Goal: Use online tool/utility: Utilize a website feature to perform a specific function

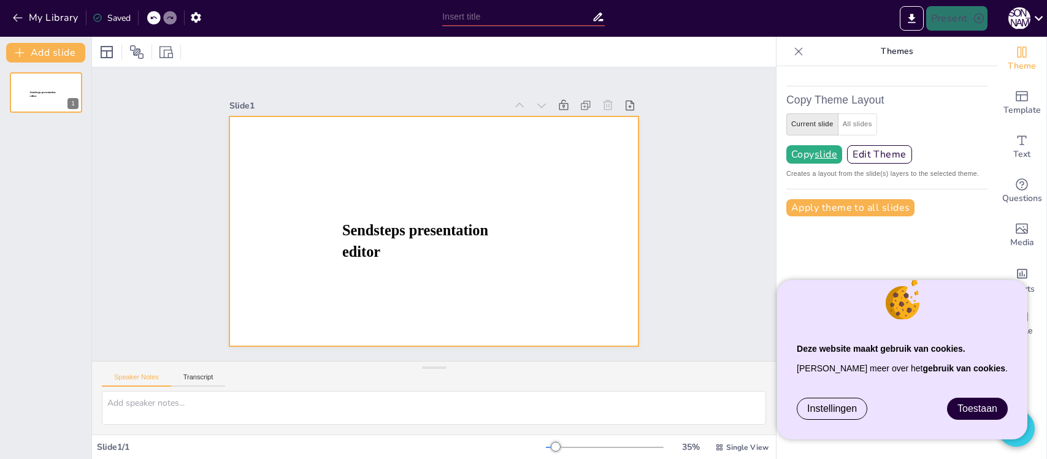
type input "New Sendsteps"
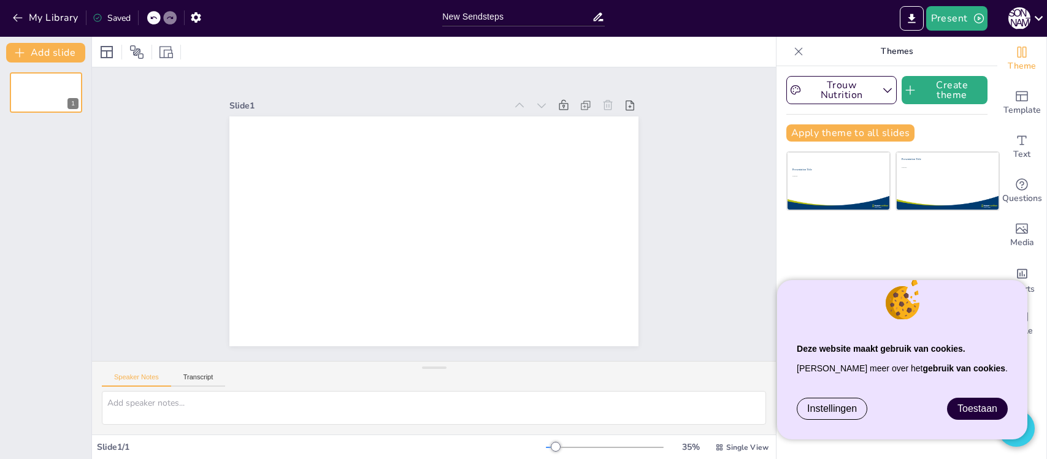
click at [969, 405] on span "Toestaan" at bounding box center [978, 409] width 40 height 10
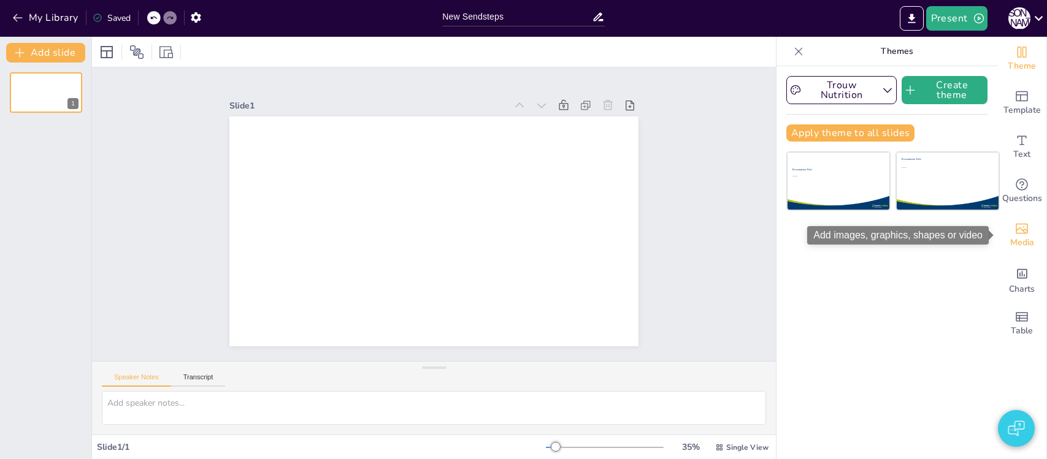
click at [1028, 218] on div "Media" at bounding box center [1021, 235] width 49 height 44
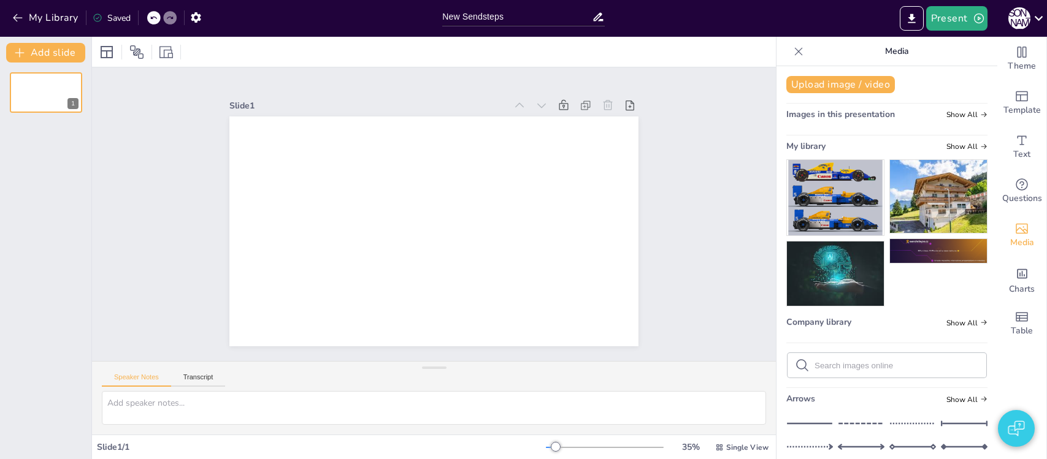
click at [937, 200] on img at bounding box center [938, 196] width 97 height 73
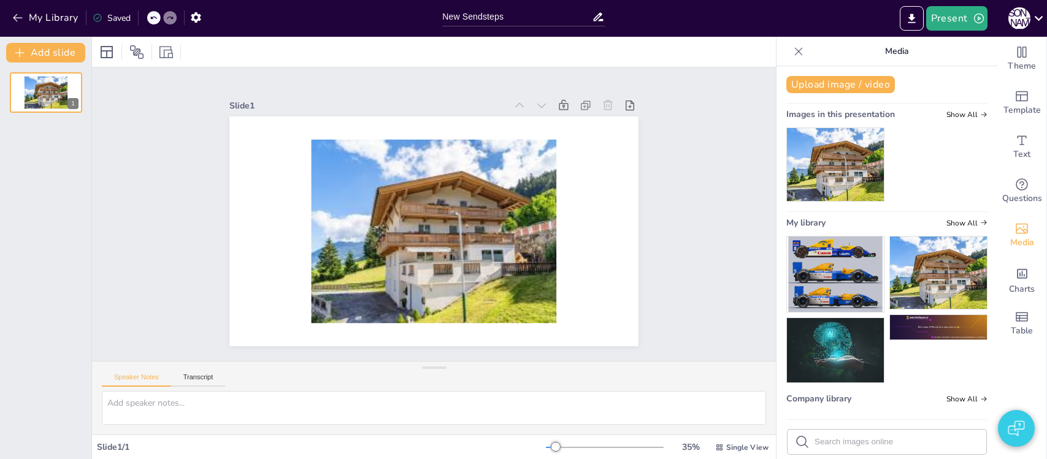
click at [874, 23] on div "Present J B" at bounding box center [829, 18] width 436 height 25
click at [909, 15] on icon "Export to PowerPoint" at bounding box center [911, 18] width 13 height 13
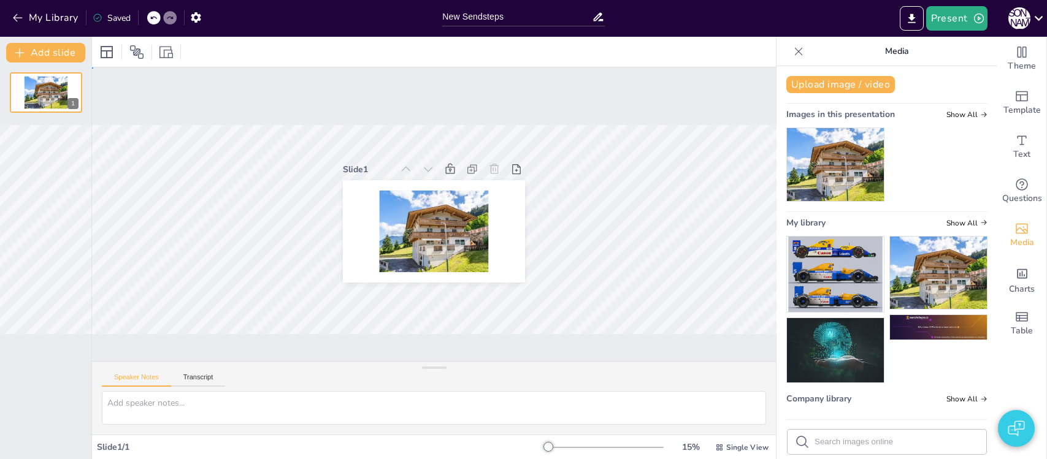
click at [588, 258] on div "Slide 1" at bounding box center [434, 214] width 684 height 294
click at [848, 252] on img at bounding box center [835, 274] width 97 height 75
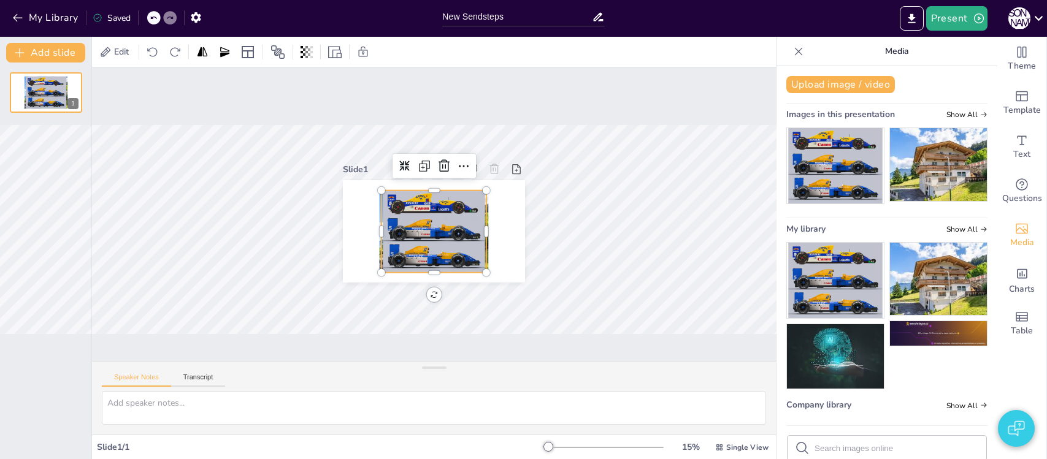
click at [422, 234] on div at bounding box center [434, 232] width 105 height 82
click at [623, 444] on div at bounding box center [605, 448] width 118 height 10
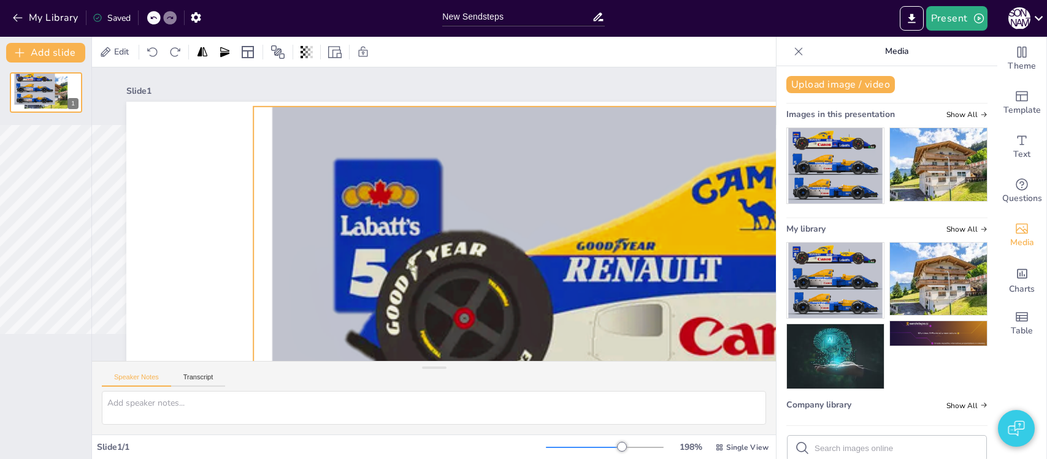
drag, startPoint x: 638, startPoint y: 290, endPoint x: 413, endPoint y: 196, distance: 243.9
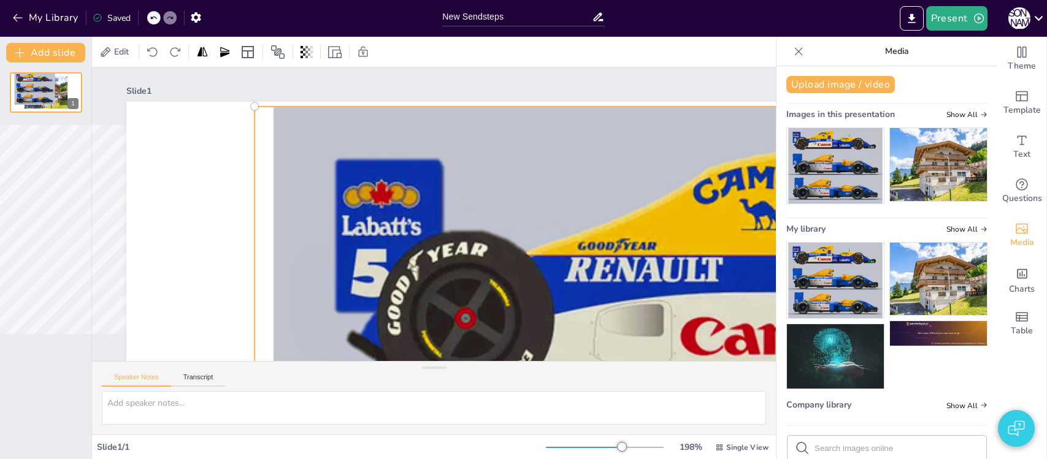
drag, startPoint x: 427, startPoint y: 197, endPoint x: 440, endPoint y: 196, distance: 12.9
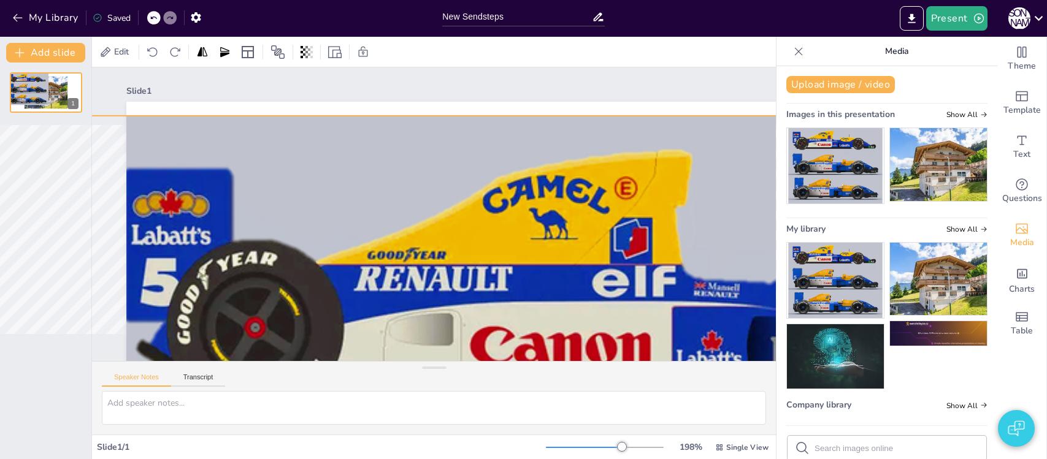
drag, startPoint x: 542, startPoint y: 215, endPoint x: 363, endPoint y: 221, distance: 179.2
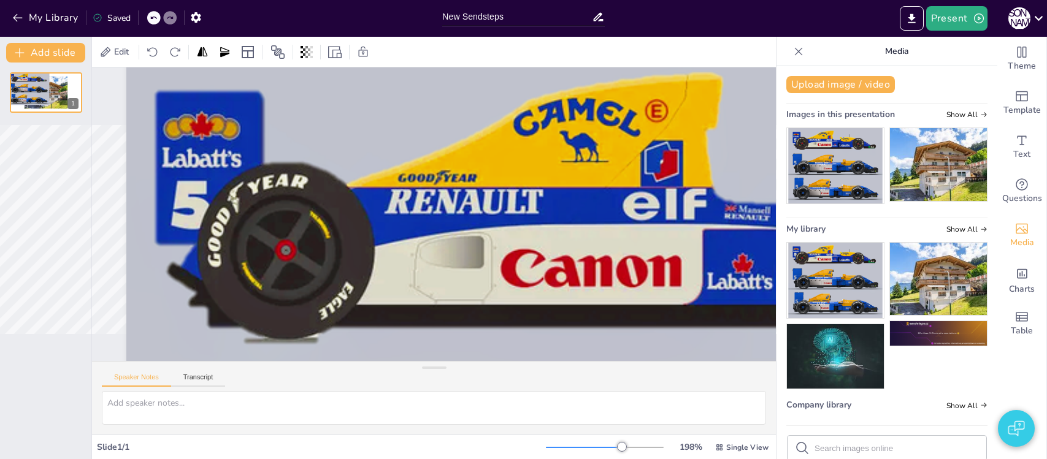
scroll to position [75, 0]
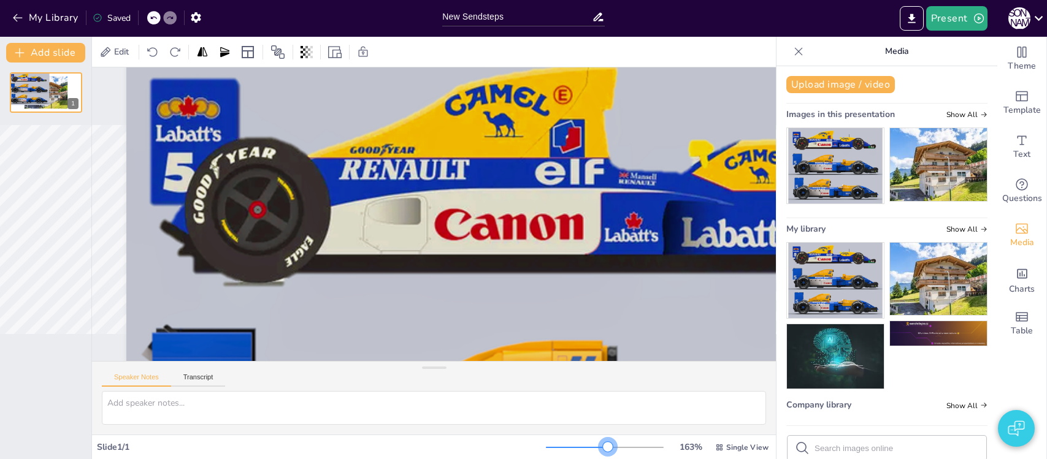
click at [609, 448] on div at bounding box center [605, 448] width 118 height 10
click at [600, 448] on div at bounding box center [605, 448] width 118 height 10
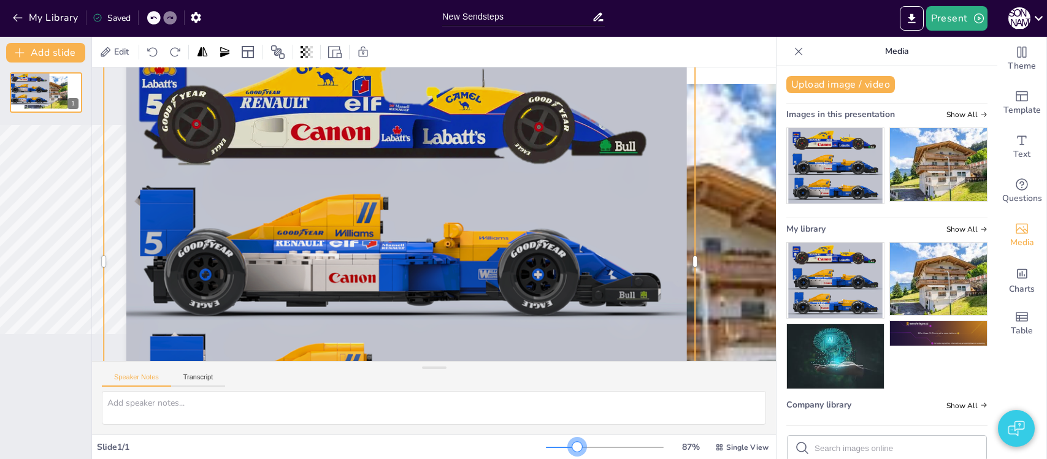
click at [577, 448] on div at bounding box center [561, 447] width 31 height 1
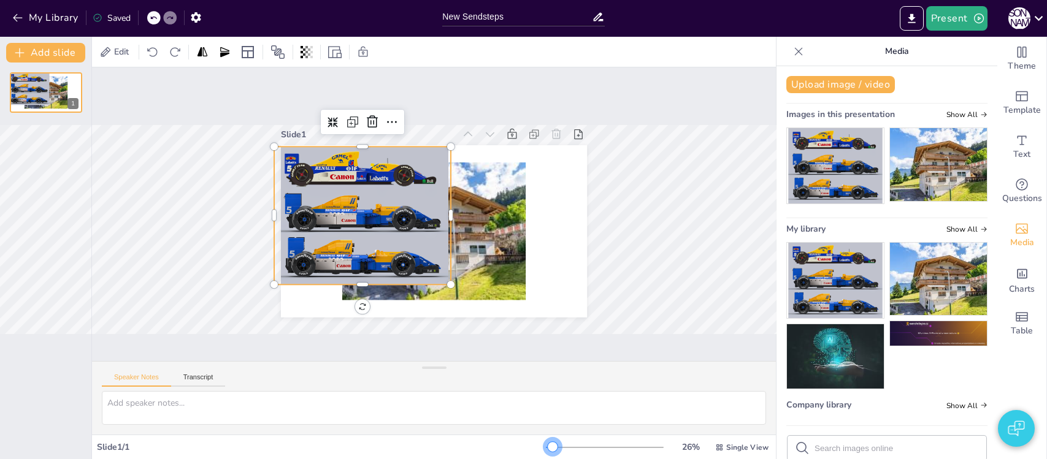
scroll to position [0, 0]
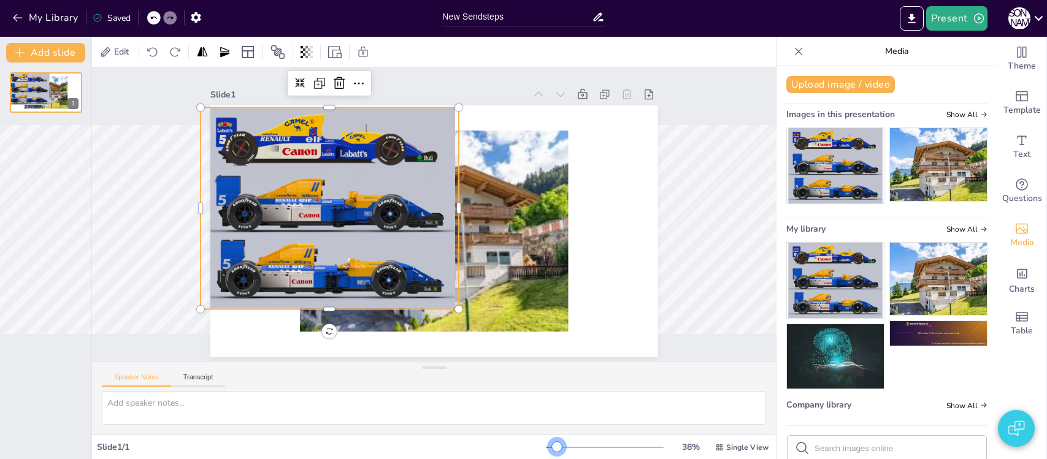
drag, startPoint x: 568, startPoint y: 447, endPoint x: 558, endPoint y: 447, distance: 10.4
click at [557, 447] on div at bounding box center [551, 447] width 11 height 1
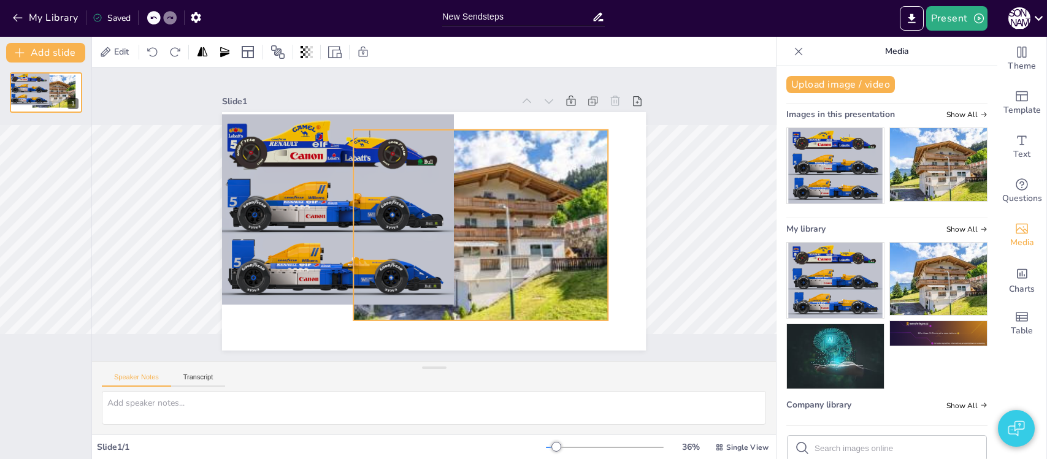
drag, startPoint x: 501, startPoint y: 256, endPoint x: 569, endPoint y: 258, distance: 68.1
click at [569, 258] on div at bounding box center [480, 225] width 255 height 191
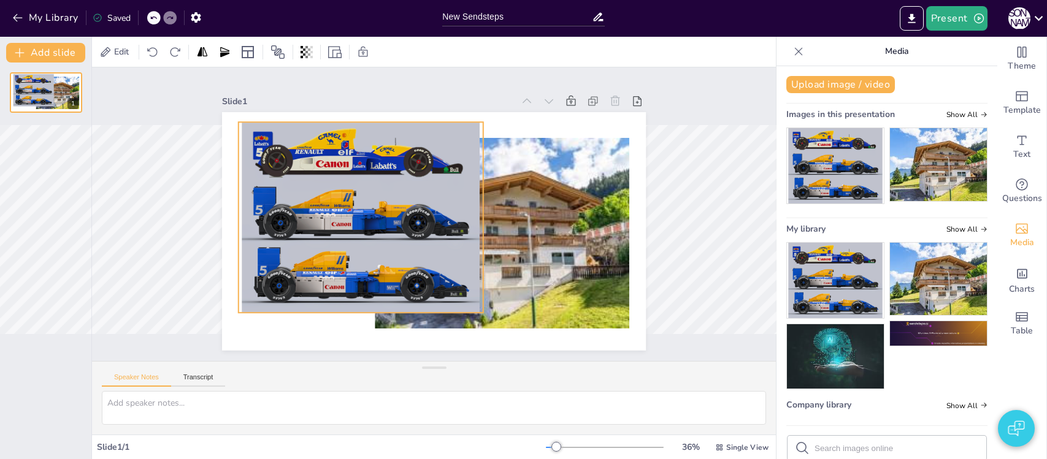
drag, startPoint x: 298, startPoint y: 194, endPoint x: 329, endPoint y: 204, distance: 33.4
click at [327, 204] on div at bounding box center [361, 217] width 245 height 191
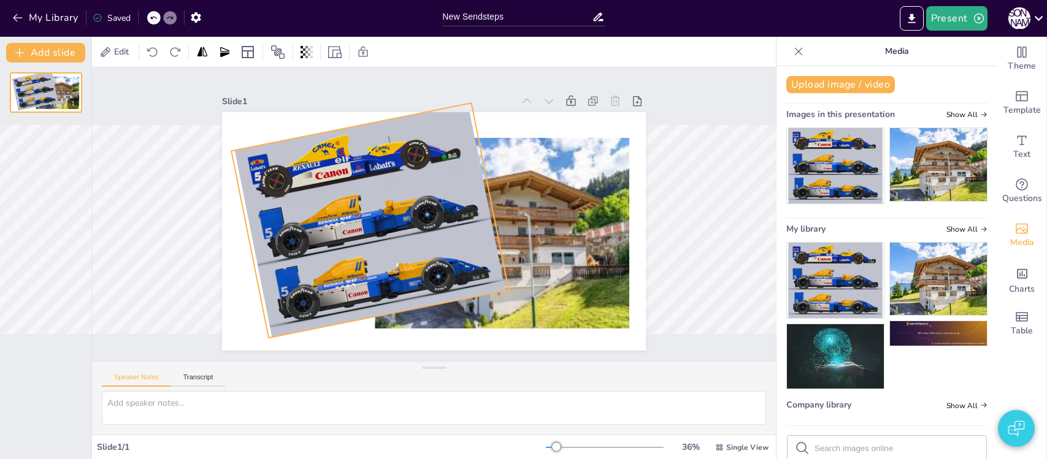
drag, startPoint x: 373, startPoint y: 334, endPoint x: 386, endPoint y: 332, distance: 13.0
click at [393, 334] on div "349 °" at bounding box center [434, 231] width 424 height 239
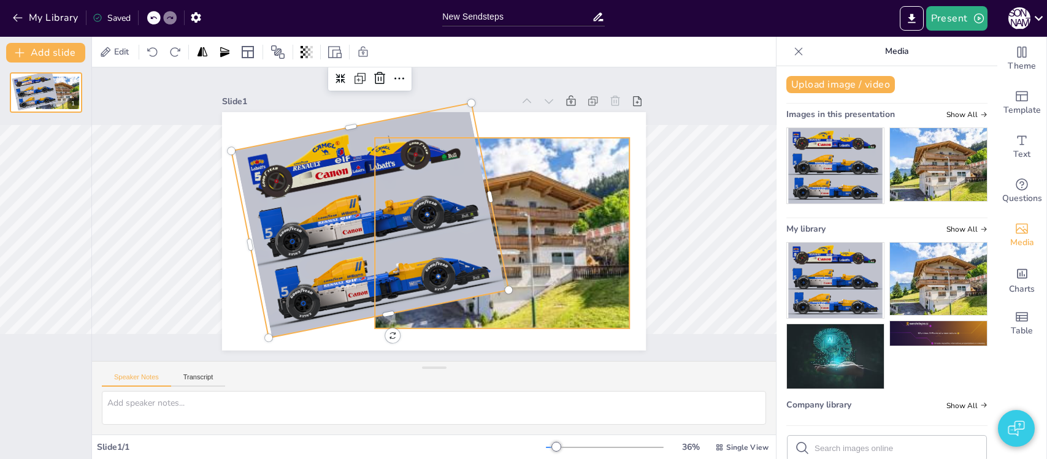
drag, startPoint x: 570, startPoint y: 277, endPoint x: 450, endPoint y: 261, distance: 121.2
click at [570, 277] on div at bounding box center [502, 233] width 255 height 191
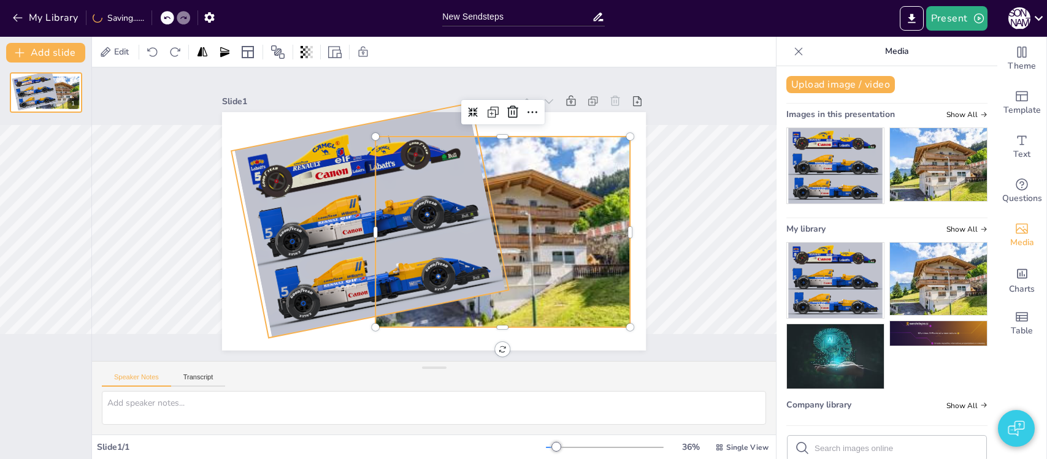
click at [294, 209] on div at bounding box center [369, 220] width 277 height 235
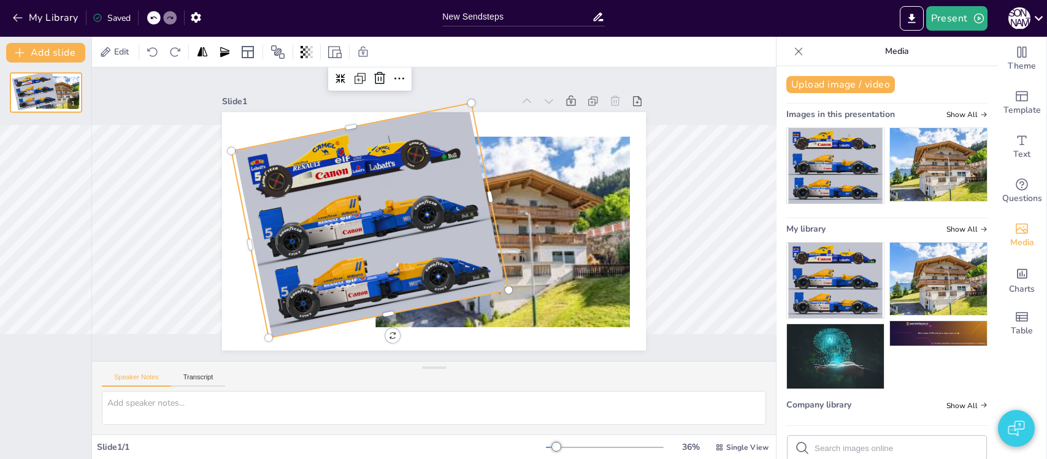
click at [294, 209] on div at bounding box center [369, 220] width 277 height 235
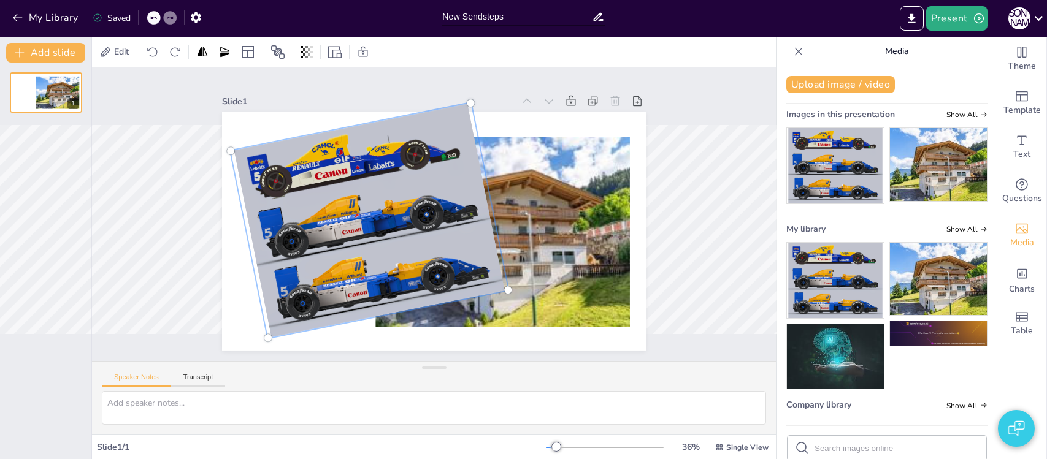
click at [337, 200] on div at bounding box center [369, 220] width 294 height 252
click at [337, 201] on div at bounding box center [369, 220] width 294 height 252
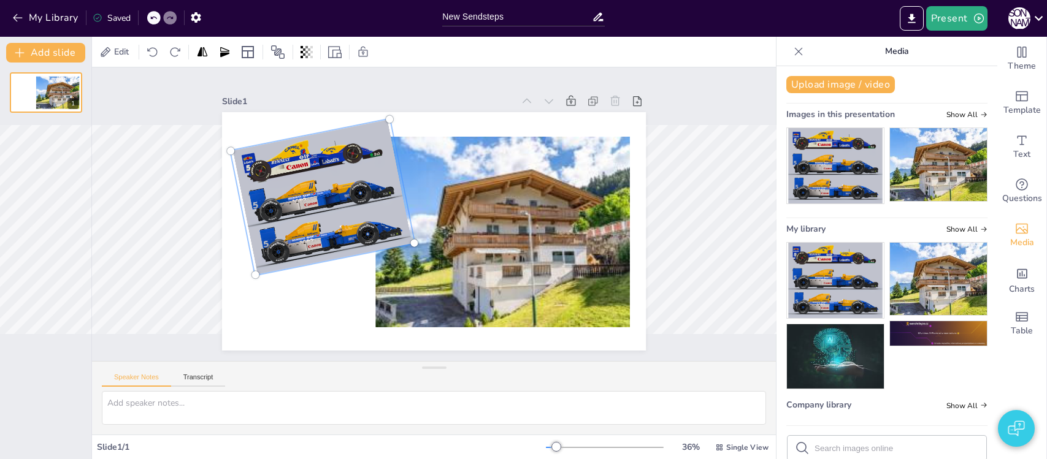
drag, startPoint x: 506, startPoint y: 290, endPoint x: 340, endPoint y: 217, distance: 181.0
click at [344, 218] on div at bounding box center [322, 198] width 183 height 156
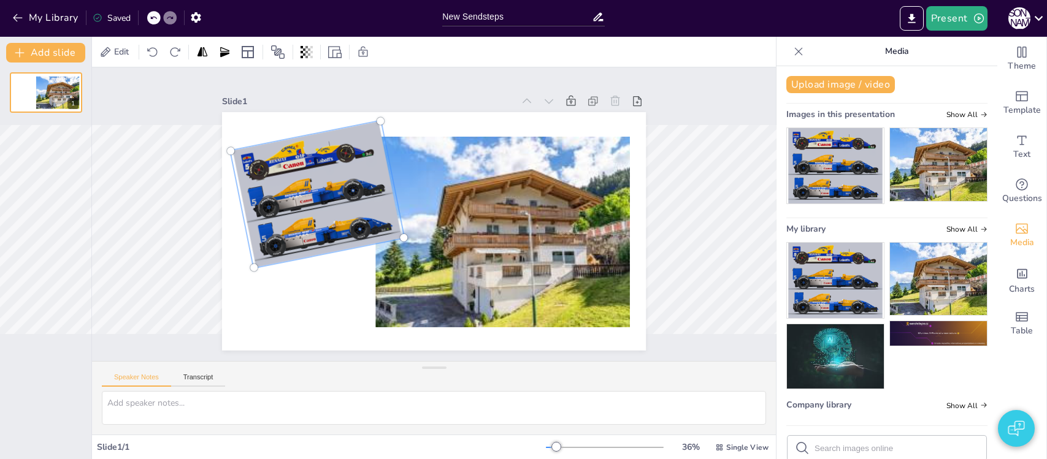
click at [312, 199] on div at bounding box center [317, 195] width 190 height 164
drag, startPoint x: 280, startPoint y: 183, endPoint x: 298, endPoint y: 196, distance: 22.1
click at [298, 196] on div at bounding box center [317, 195] width 190 height 164
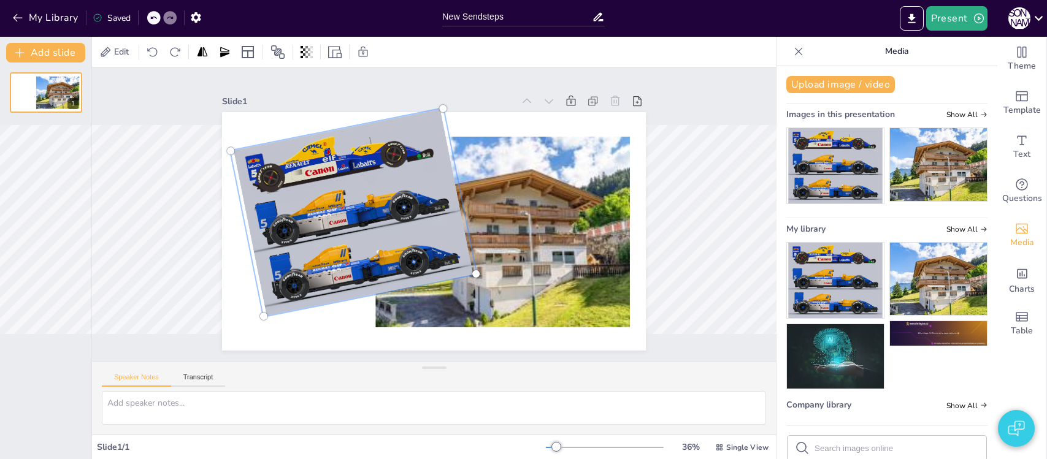
drag, startPoint x: 402, startPoint y: 235, endPoint x: 466, endPoint y: 281, distance: 79.2
click at [466, 281] on div at bounding box center [353, 213] width 245 height 208
click at [369, 220] on div at bounding box center [353, 213] width 263 height 226
drag, startPoint x: 347, startPoint y: 220, endPoint x: 331, endPoint y: 229, distance: 18.9
click at [417, 286] on div at bounding box center [353, 213] width 263 height 226
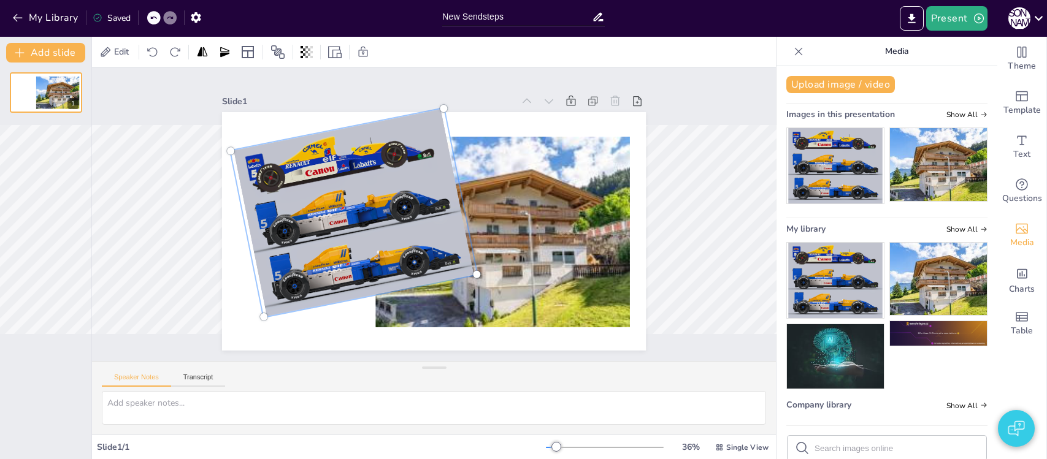
drag, startPoint x: 323, startPoint y: 182, endPoint x: 379, endPoint y: 188, distance: 56.2
click at [375, 188] on div at bounding box center [353, 213] width 263 height 226
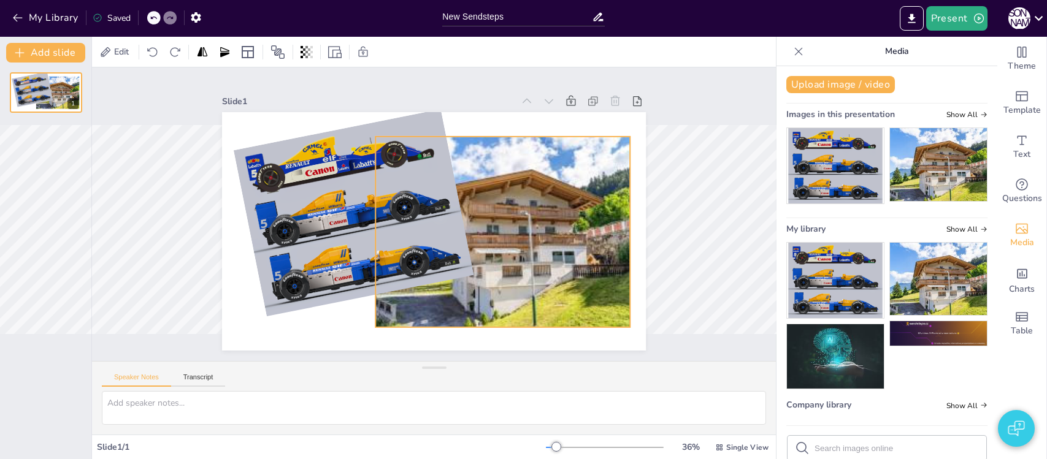
click at [502, 190] on div at bounding box center [502, 232] width 255 height 191
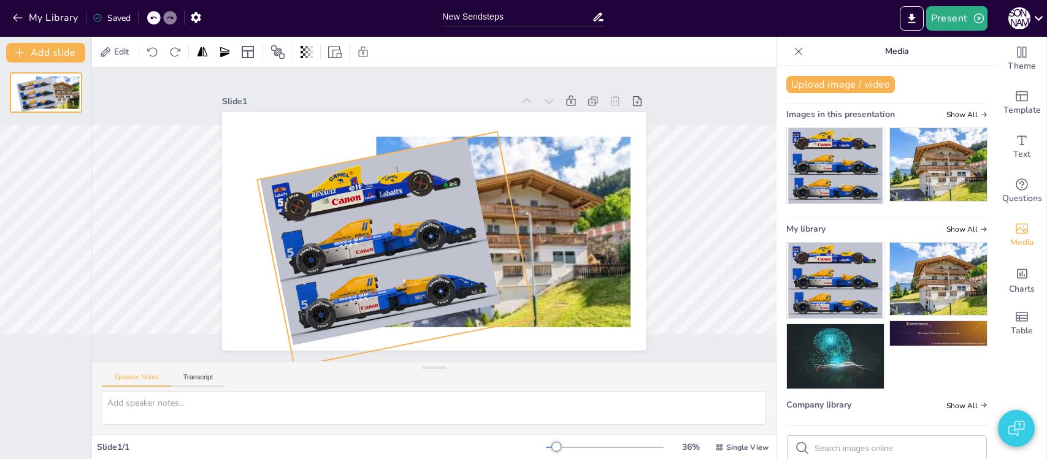
drag, startPoint x: 336, startPoint y: 179, endPoint x: 362, endPoint y: 204, distance: 35.6
click at [363, 207] on div at bounding box center [380, 241] width 246 height 209
click at [369, 101] on div at bounding box center [366, 107] width 20 height 20
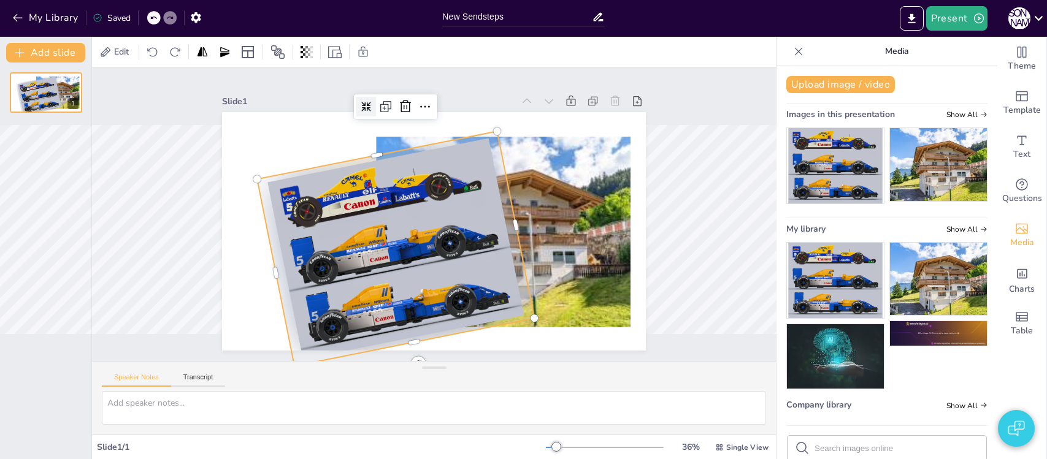
click at [355, 209] on div at bounding box center [395, 248] width 277 height 235
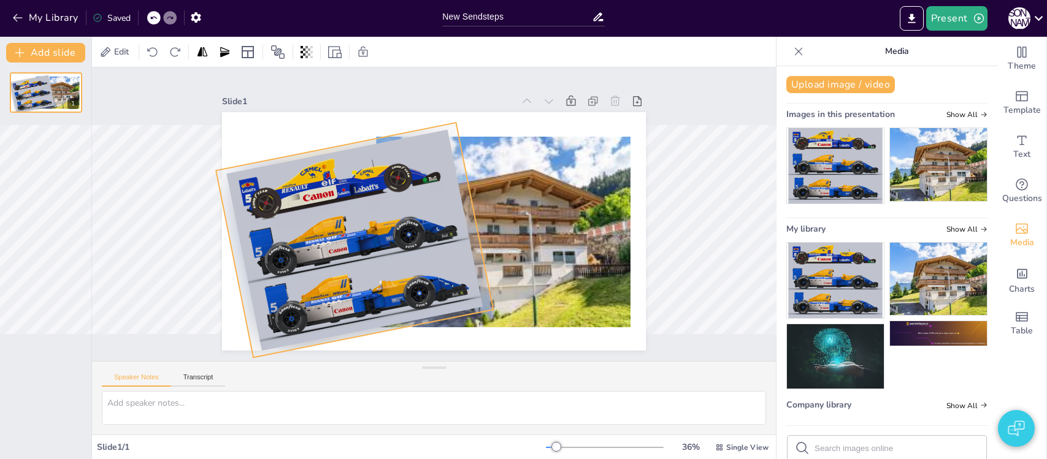
drag, startPoint x: 382, startPoint y: 215, endPoint x: 291, endPoint y: 189, distance: 93.8
click at [290, 189] on div at bounding box center [354, 240] width 277 height 235
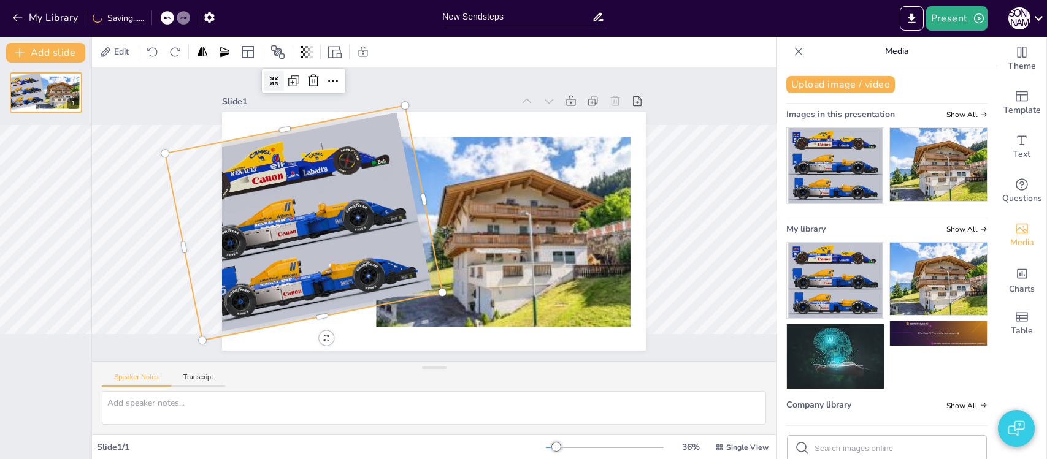
click at [345, 206] on div at bounding box center [303, 223] width 277 height 235
click at [272, 83] on icon at bounding box center [274, 81] width 10 height 10
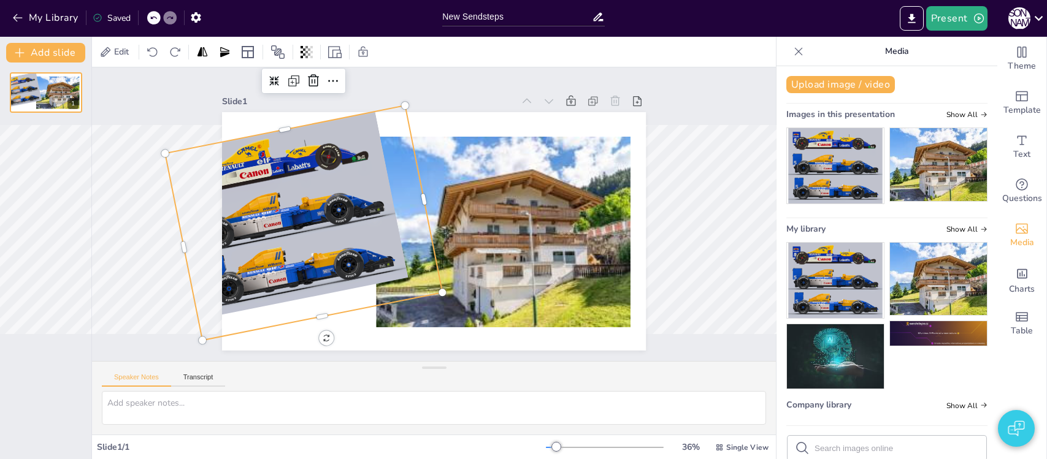
click at [306, 188] on div at bounding box center [288, 215] width 246 height 209
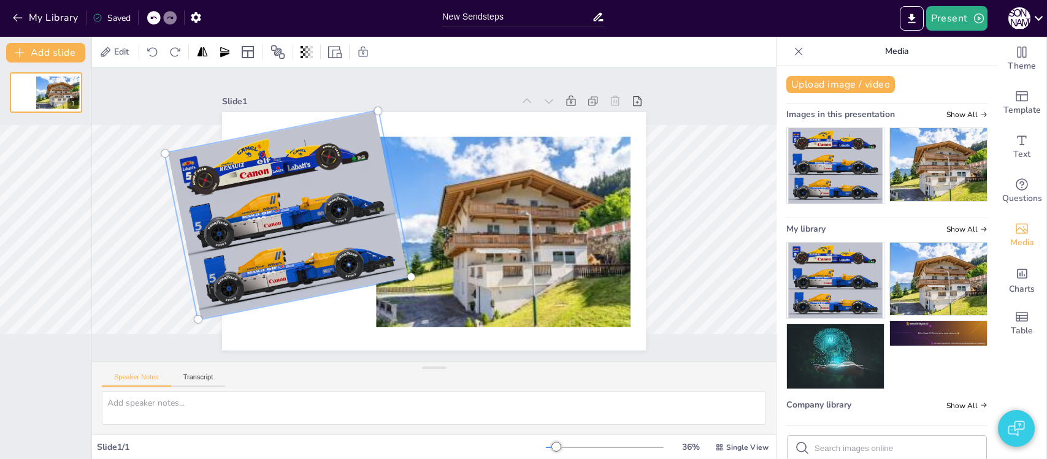
drag, startPoint x: 299, startPoint y: 185, endPoint x: 394, endPoint y: 251, distance: 116.0
click at [415, 261] on div at bounding box center [434, 231] width 424 height 239
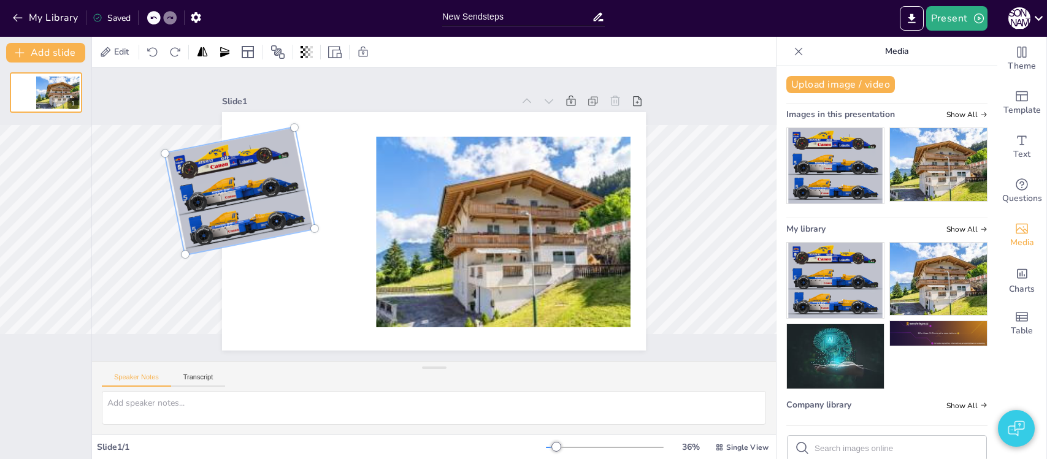
drag, startPoint x: 412, startPoint y: 275, endPoint x: 60, endPoint y: 203, distance: 358.9
click at [61, 203] on div "Document fonts Popular fonts Fonts Add slide 1 Edit Slide 1 Speaker Notes Trans…" at bounding box center [523, 248] width 1047 height 423
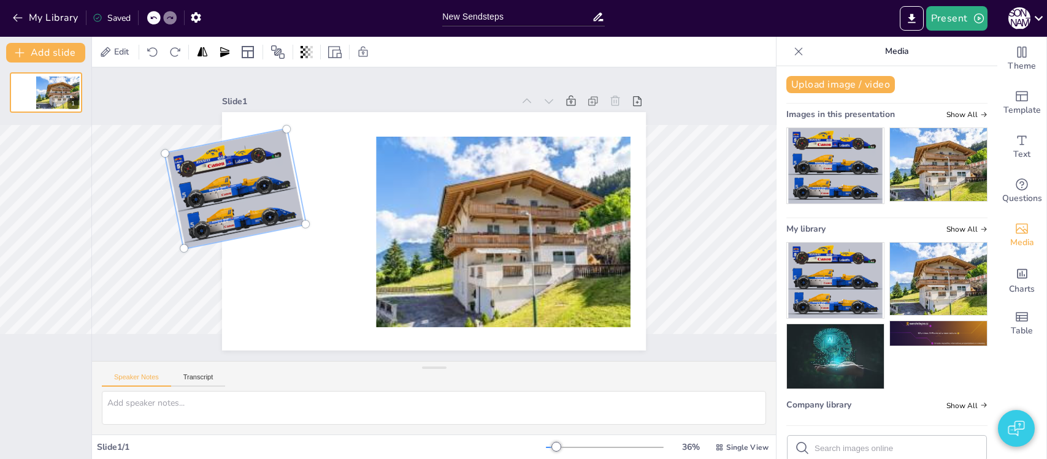
click at [238, 175] on div at bounding box center [235, 189] width 158 height 137
click at [237, 175] on div at bounding box center [235, 189] width 158 height 137
drag, startPoint x: 248, startPoint y: 175, endPoint x: 390, endPoint y: 236, distance: 153.9
click at [390, 236] on div at bounding box center [434, 231] width 424 height 239
click at [449, 223] on div at bounding box center [503, 232] width 255 height 191
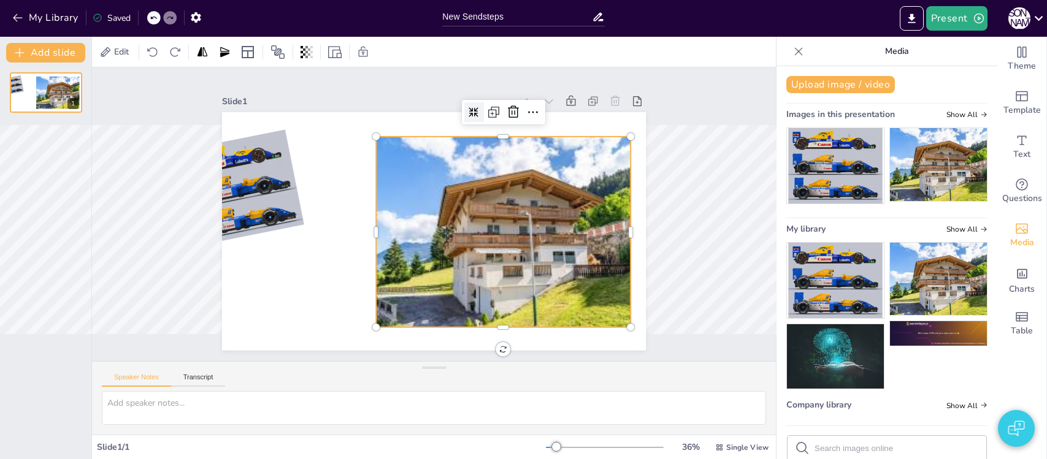
click at [466, 115] on div at bounding box center [474, 112] width 20 height 20
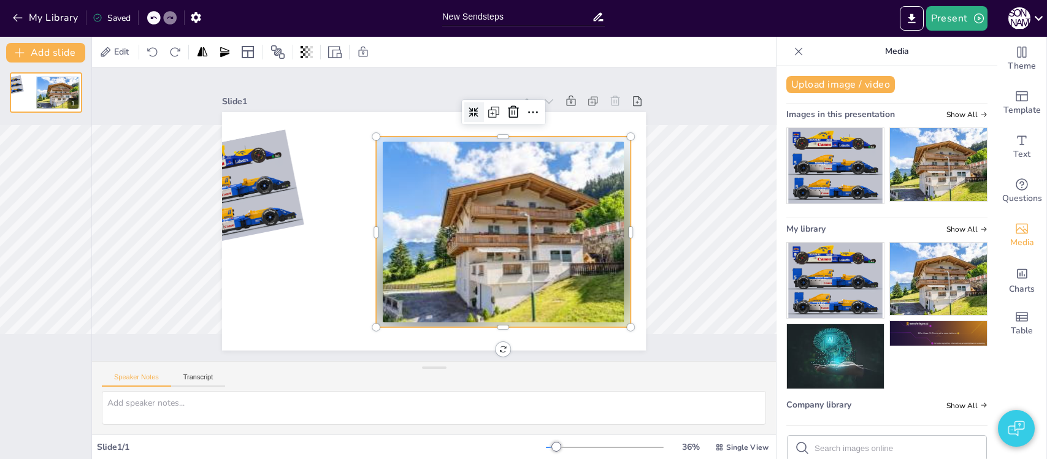
click at [493, 199] on div at bounding box center [503, 232] width 255 height 191
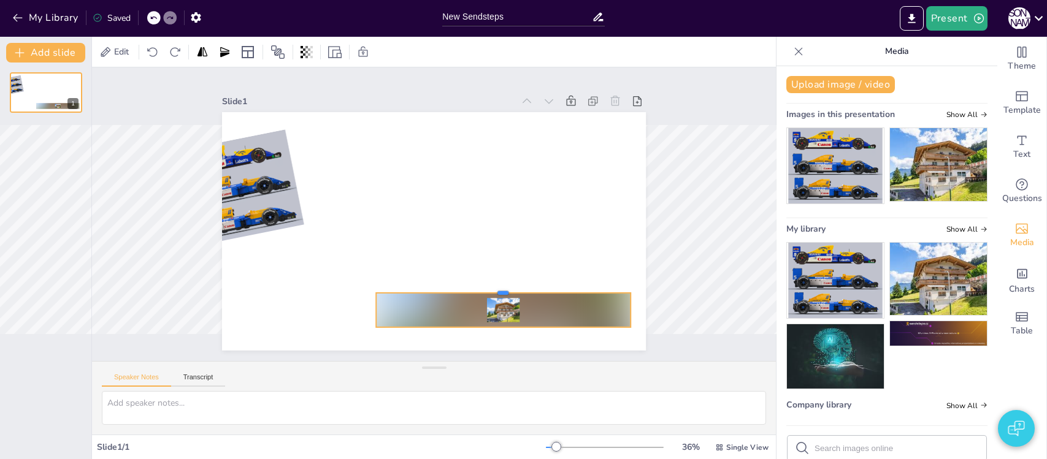
drag, startPoint x: 502, startPoint y: 136, endPoint x: 491, endPoint y: 296, distance: 159.9
click at [491, 293] on div at bounding box center [503, 288] width 255 height 10
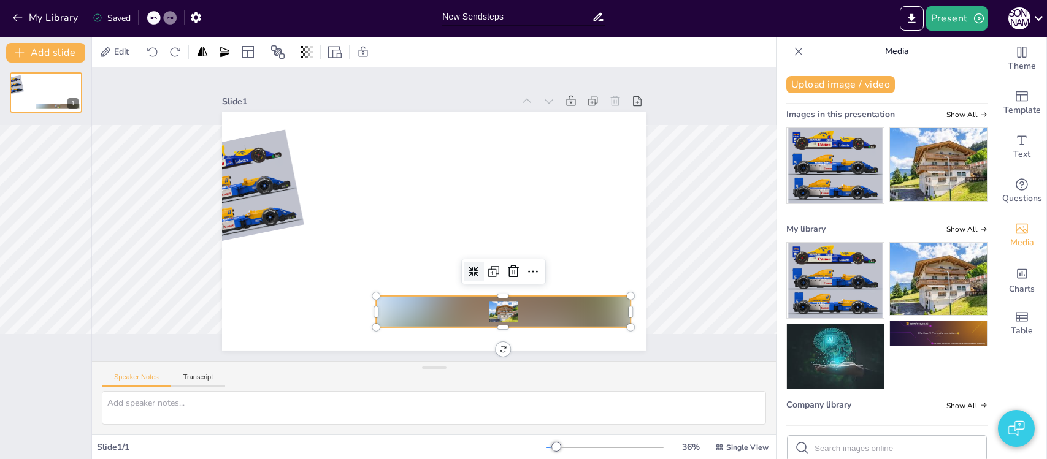
click at [507, 310] on div at bounding box center [503, 311] width 255 height 31
click at [471, 270] on icon at bounding box center [474, 272] width 10 height 10
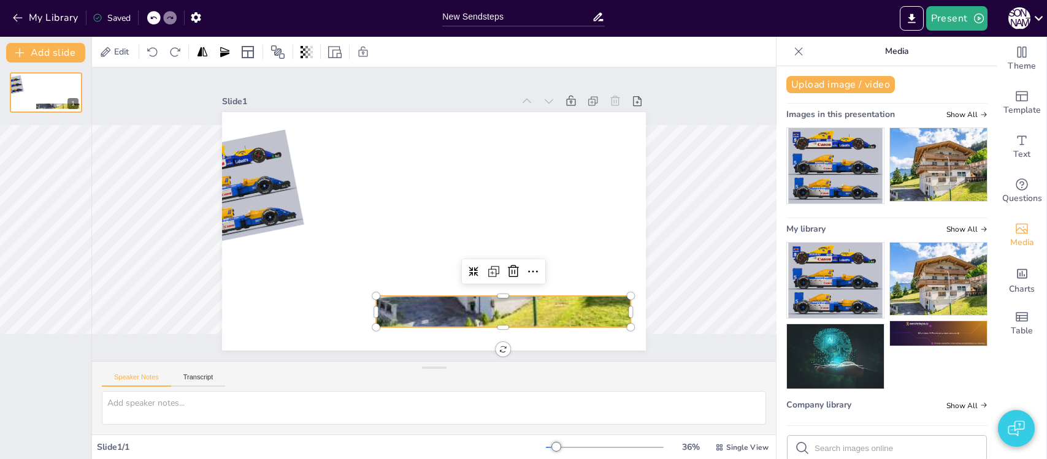
click at [486, 312] on div at bounding box center [503, 232] width 255 height 191
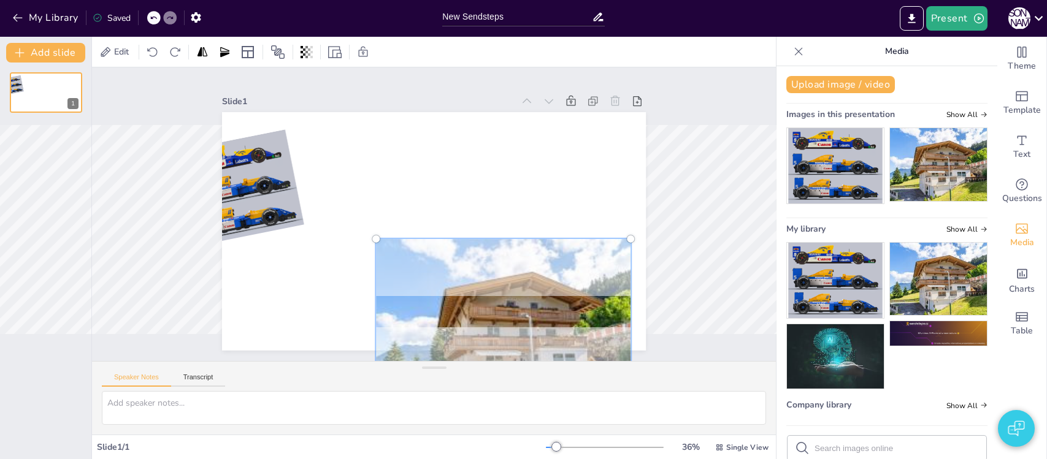
drag, startPoint x: 479, startPoint y: 227, endPoint x: 485, endPoint y: 329, distance: 102.6
click at [485, 329] on div at bounding box center [503, 335] width 269 height 206
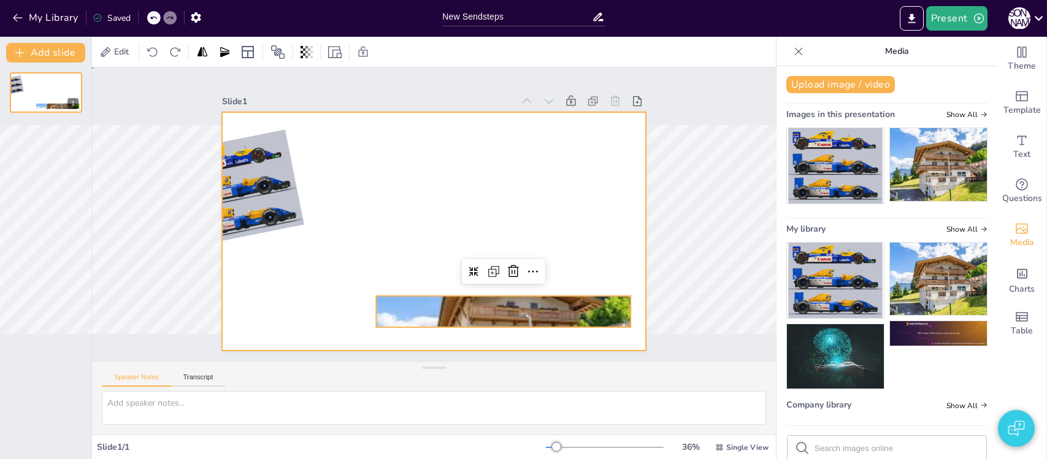
click at [418, 154] on div at bounding box center [434, 231] width 424 height 239
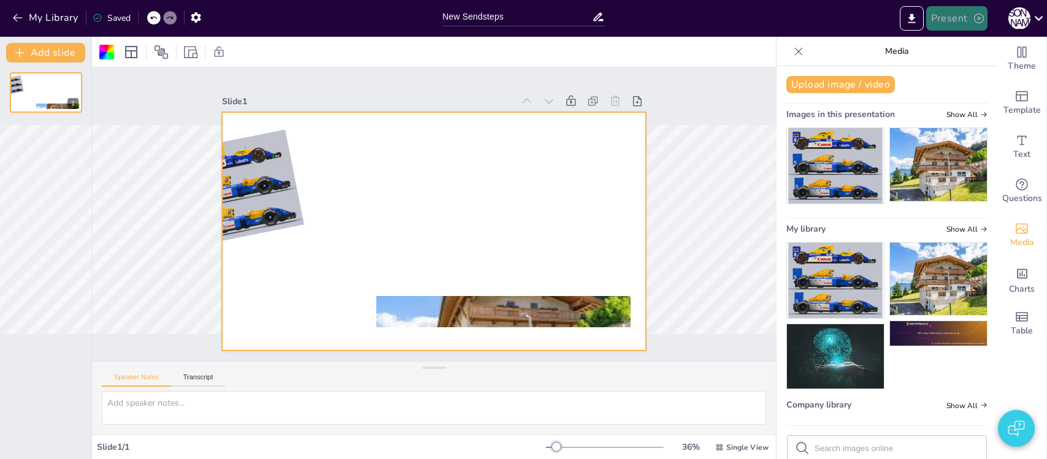
click at [941, 21] on button "Present" at bounding box center [956, 18] width 61 height 25
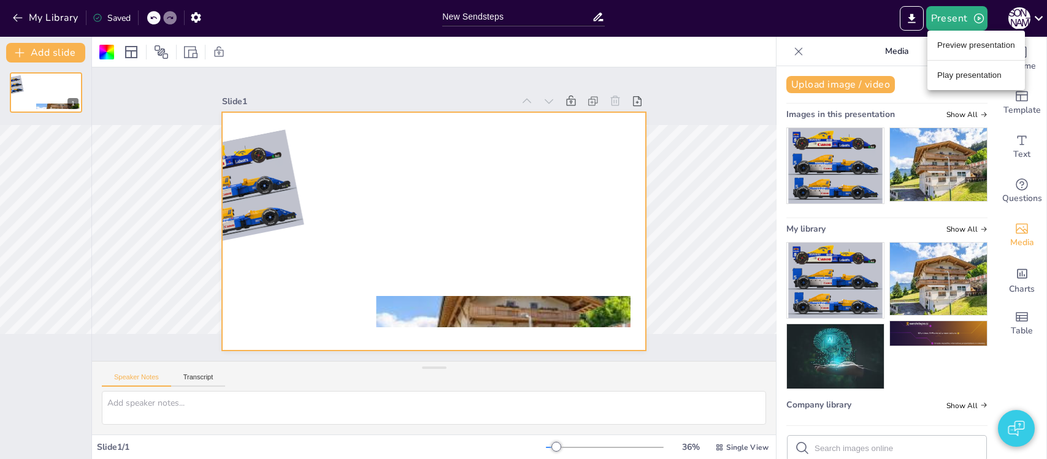
click at [958, 48] on li "Preview presentation" at bounding box center [977, 46] width 98 height 20
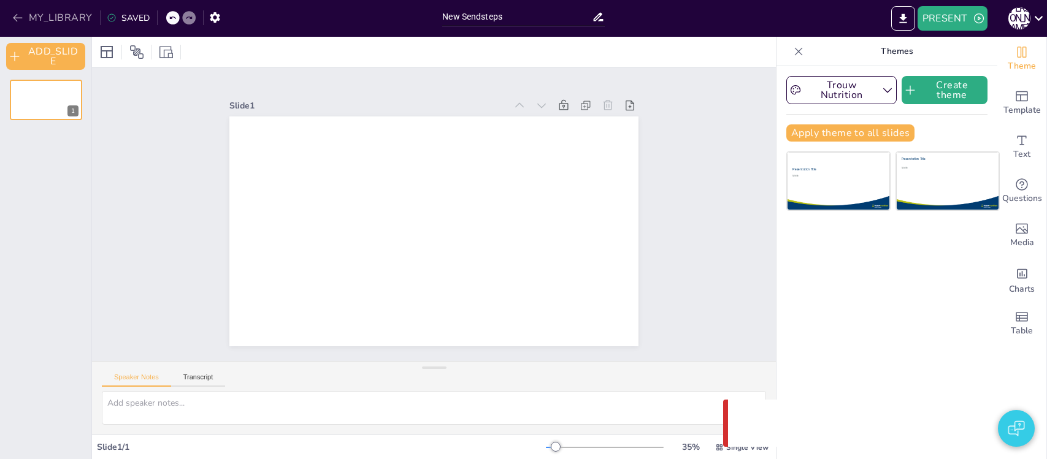
click at [34, 17] on button "MY_LIBRARY" at bounding box center [53, 18] width 88 height 20
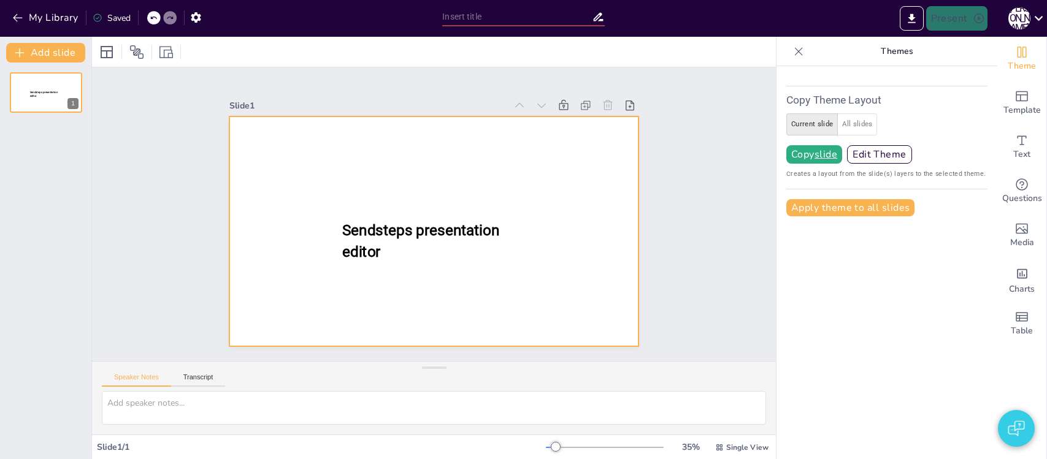
type input "New Sendsteps"
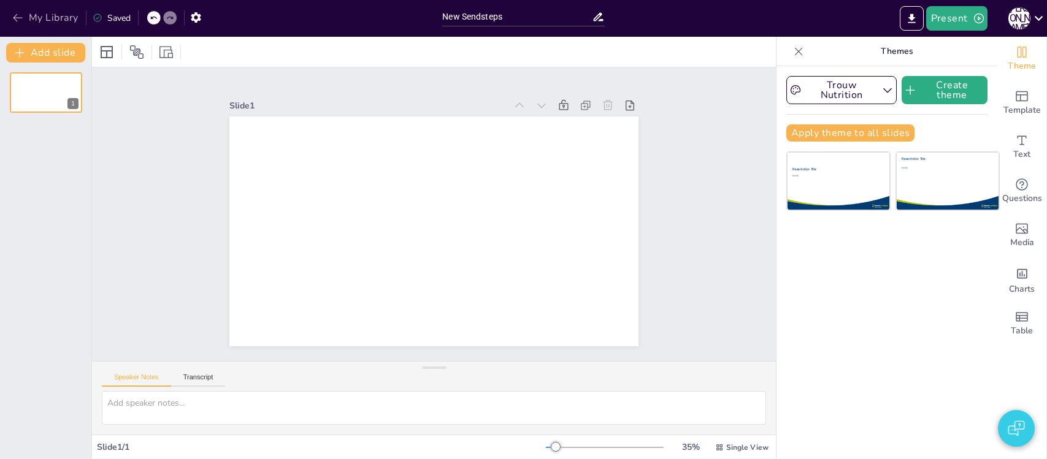
click at [48, 17] on button "My Library" at bounding box center [46, 18] width 74 height 20
